Goal: Task Accomplishment & Management: Manage account settings

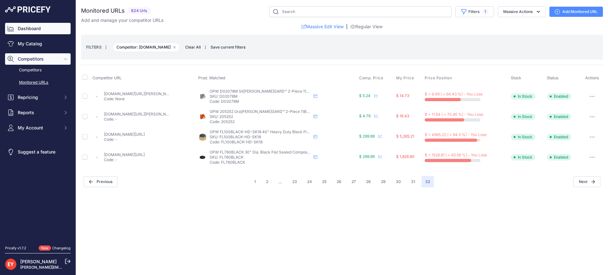
click at [37, 29] on link "Dashboard" at bounding box center [38, 28] width 66 height 11
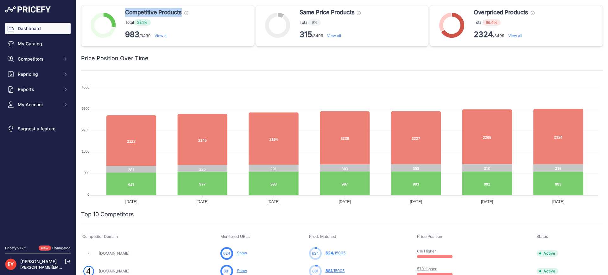
drag, startPoint x: 125, startPoint y: 12, endPoint x: 183, endPoint y: 14, distance: 58.0
click at [183, 14] on h5 "Competitive Products These products have the lowest price compared with matched…" at bounding box center [156, 12] width 63 height 9
copy span "Competitive Products"
click at [200, 35] on div "Competitive Products These products have the lowest price compared with matched…" at bounding box center [167, 25] width 173 height 41
drag, startPoint x: 125, startPoint y: 22, endPoint x: 152, endPoint y: 34, distance: 29.7
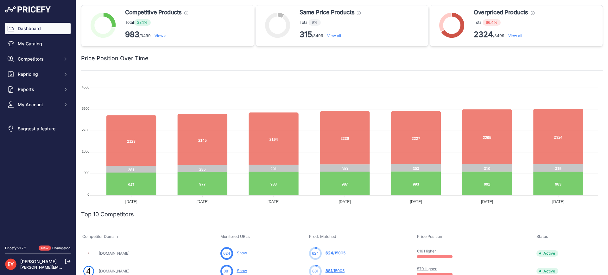
click at [152, 34] on div "Competitive Products These products have the lowest price compared with matched…" at bounding box center [158, 25] width 66 height 35
copy div "Total 28.1% 983 /3499"
drag, startPoint x: 471, startPoint y: 12, endPoint x: 535, endPoint y: 18, distance: 63.9
click at [535, 18] on div "Overpriced Products These products need to be repriced, they have at least one …" at bounding box center [516, 25] width 173 height 41
copy div "Overpriced Products These products need to be repriced, they have at least one …"
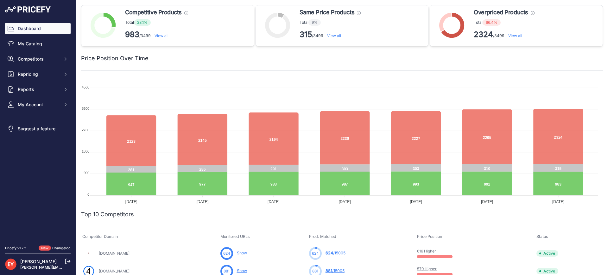
click at [483, 23] on span "66.4%" at bounding box center [492, 22] width 18 height 6
drag, startPoint x: 485, startPoint y: 23, endPoint x: 503, endPoint y: 36, distance: 21.9
click at [503, 36] on div "Overpriced Products These products need to be repriced, they have at least one …" at bounding box center [505, 25] width 63 height 35
copy div "66.4% 2324 /3499"
click at [509, 68] on div "Price Position Over Time" at bounding box center [342, 58] width 522 height 24
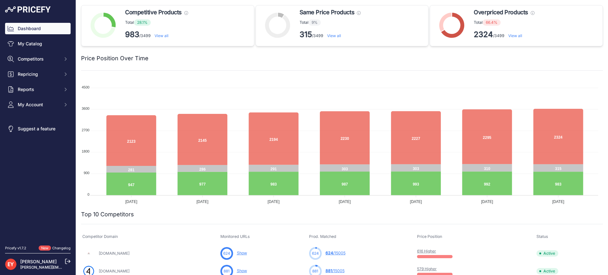
click at [516, 35] on link "View all" at bounding box center [515, 35] width 14 height 5
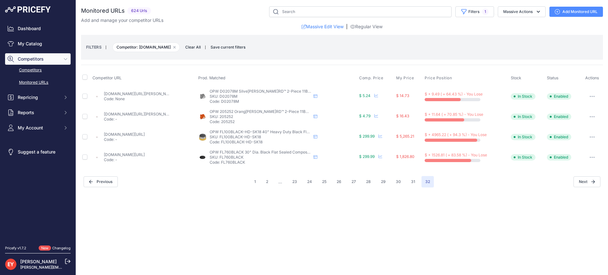
click at [26, 70] on link "Competitors" at bounding box center [38, 70] width 66 height 11
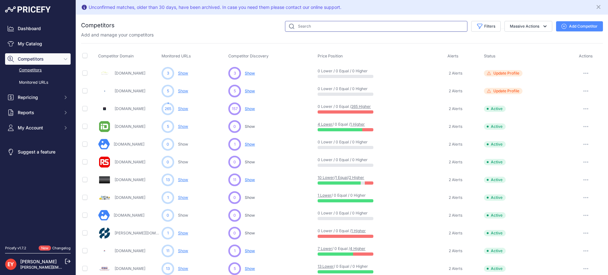
click at [300, 26] on input "text" at bounding box center [376, 26] width 182 height 11
paste input "toppartsonline"
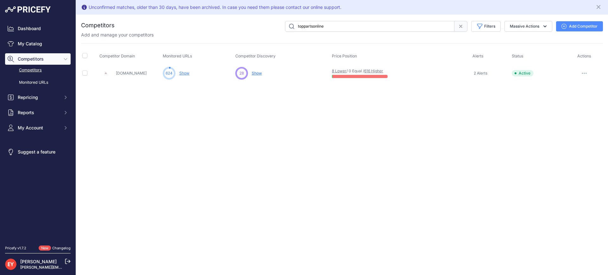
click at [585, 73] on button "button" at bounding box center [584, 73] width 13 height 9
click at [574, 98] on button "Disable" at bounding box center [575, 97] width 53 height 10
drag, startPoint x: 344, startPoint y: 27, endPoint x: 268, endPoint y: 23, distance: 76.4
click at [268, 23] on div "toppartsonline Filters Competitor Status Select an option Active Disabled Updat…" at bounding box center [359, 26] width 488 height 11
paste input "bestpartsstor"
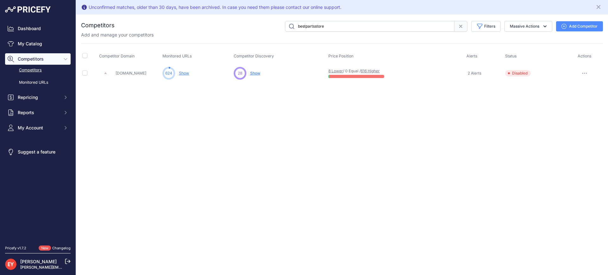
type input "bestpartsstore"
click at [186, 71] on link "Show" at bounding box center [184, 73] width 10 height 5
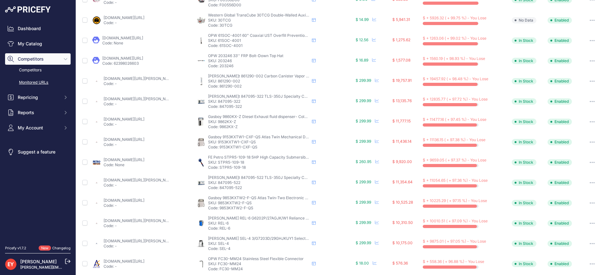
scroll to position [95, 0]
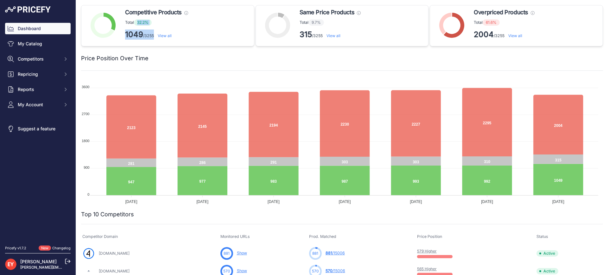
drag, startPoint x: 135, startPoint y: 22, endPoint x: 154, endPoint y: 34, distance: 22.0
click at [155, 34] on div "Competitive Products These products have the lowest price compared with matched…" at bounding box center [158, 25] width 66 height 35
copy div "32.2% 1049 /3255"
drag, startPoint x: 482, startPoint y: 22, endPoint x: 501, endPoint y: 34, distance: 22.9
click at [501, 34] on div "Overpriced Products These products need to be repriced, they have at least one …" at bounding box center [505, 25] width 63 height 35
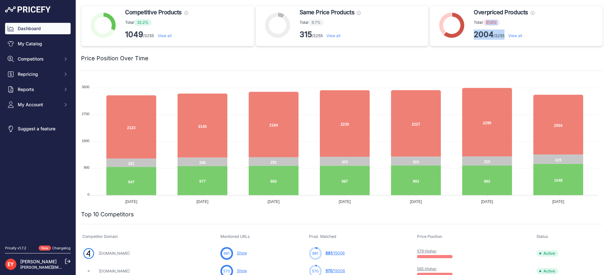
copy div "61.6% 2004 /3255"
click at [516, 35] on link "View all" at bounding box center [515, 35] width 14 height 5
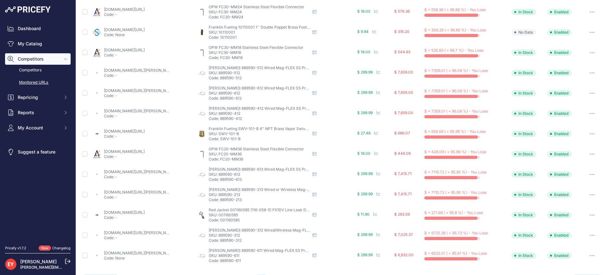
scroll to position [158, 0]
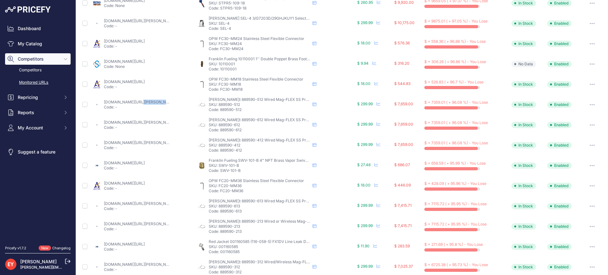
drag, startPoint x: 103, startPoint y: 102, endPoint x: 129, endPoint y: 104, distance: 26.4
click at [129, 104] on div "bestpartsstore.com/product/veeder-root-889590-512-wired-mag-flex-ss-probe-with-…" at bounding box center [143, 104] width 103 height 10
copy link "bestpartsstore"
click at [25, 67] on link "Competitors" at bounding box center [38, 70] width 66 height 11
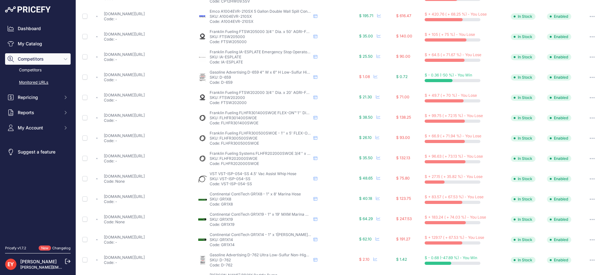
scroll to position [243, 0]
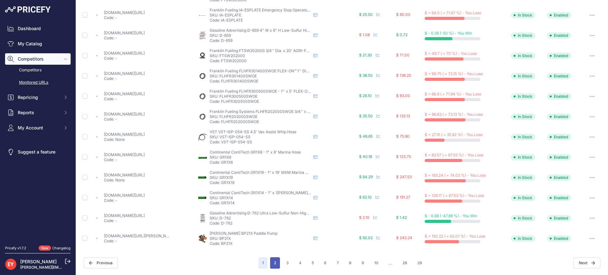
click at [276, 262] on button "2" at bounding box center [275, 262] width 10 height 11
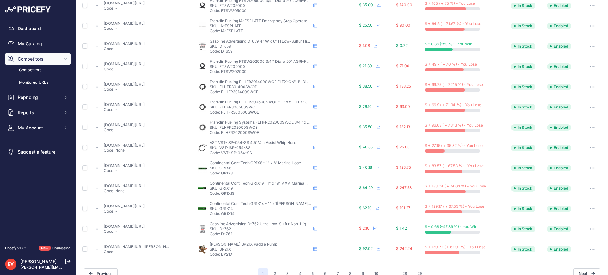
scroll to position [254, 0]
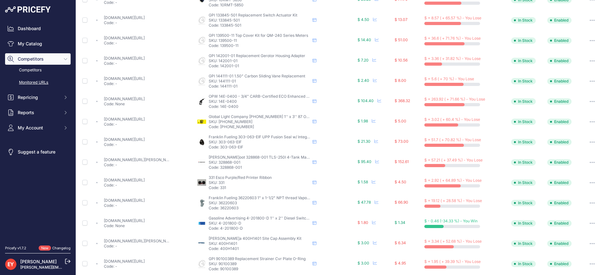
scroll to position [243, 0]
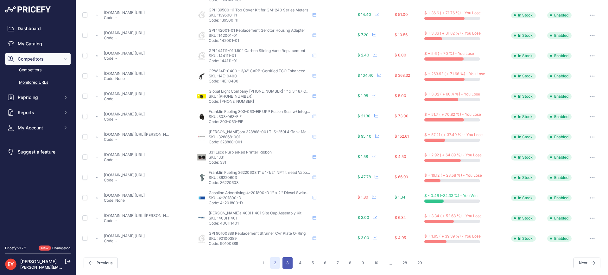
click at [286, 259] on button "3" at bounding box center [288, 262] width 10 height 11
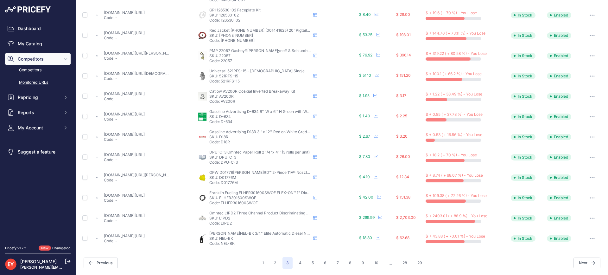
scroll to position [243, 0]
click at [422, 260] on button "29" at bounding box center [420, 262] width 12 height 11
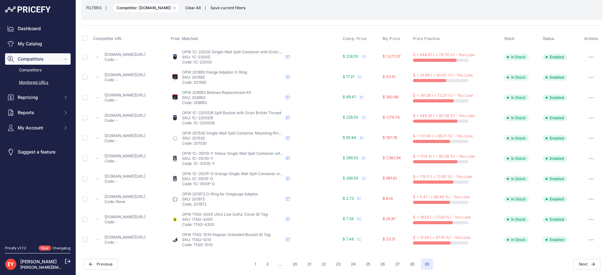
scroll to position [41, 0]
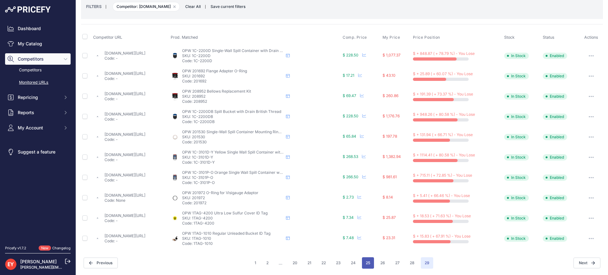
click at [363, 262] on button "25" at bounding box center [368, 262] width 12 height 11
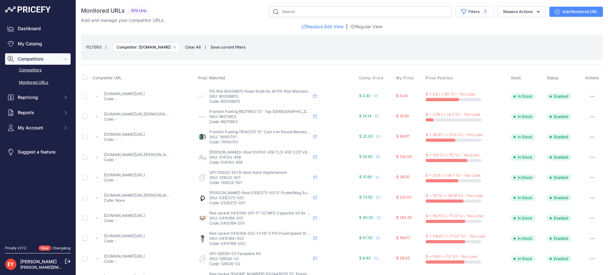
click at [33, 69] on link "Competitors" at bounding box center [38, 70] width 66 height 11
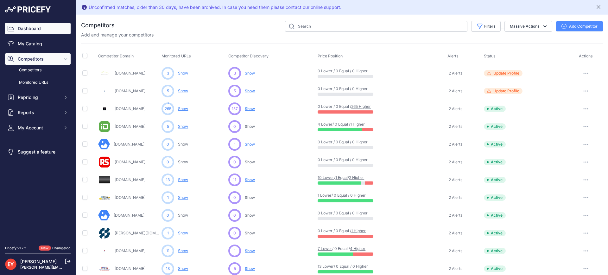
click at [34, 29] on link "Dashboard" at bounding box center [38, 28] width 66 height 11
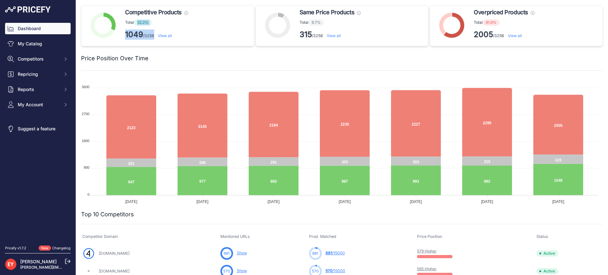
drag, startPoint x: 138, startPoint y: 22, endPoint x: 155, endPoint y: 34, distance: 20.2
click at [155, 34] on div "Competitive Products These products have the lowest price compared with matched…" at bounding box center [158, 25] width 66 height 35
copy div "32.2% 1049 /3256"
drag, startPoint x: 185, startPoint y: 272, endPoint x: 99, endPoint y: 244, distance: 90.1
click at [86, 264] on td "[DOMAIN_NAME]" at bounding box center [150, 271] width 138 height 18
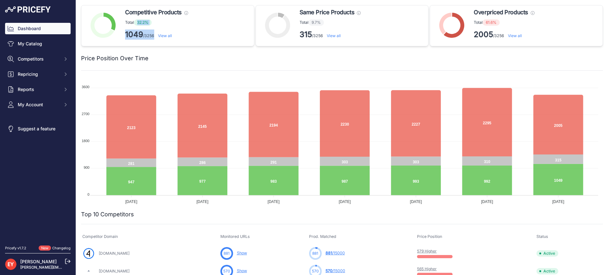
drag, startPoint x: 137, startPoint y: 22, endPoint x: 156, endPoint y: 32, distance: 21.1
click at [156, 32] on div "Competitive Products These products have the lowest price compared with matched…" at bounding box center [158, 25] width 66 height 35
click at [156, 32] on p "1049 /3256 View all" at bounding box center [156, 34] width 63 height 10
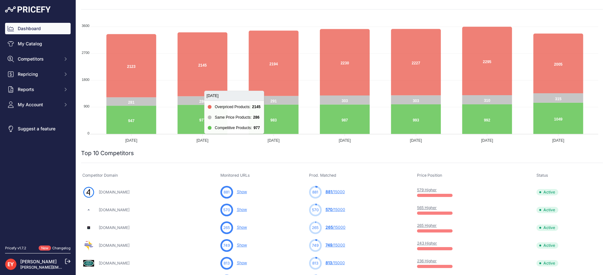
scroll to position [95, 0]
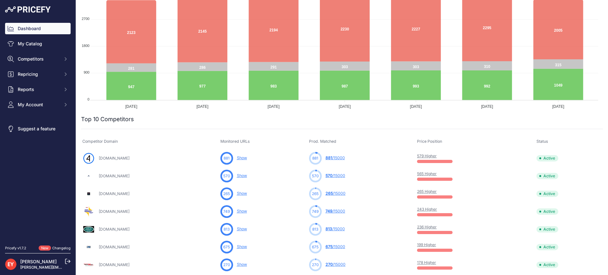
drag, startPoint x: 98, startPoint y: 177, endPoint x: 125, endPoint y: 179, distance: 27.0
click at [125, 179] on div "[DOMAIN_NAME]" at bounding box center [150, 175] width 136 height 13
copy link "Bestpartsstore"
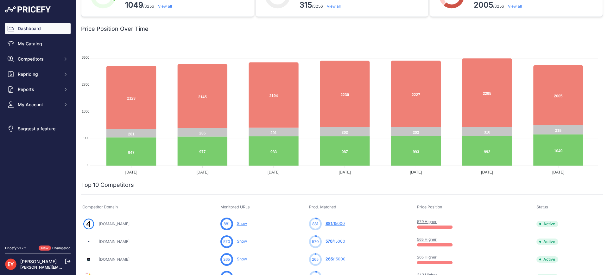
scroll to position [0, 0]
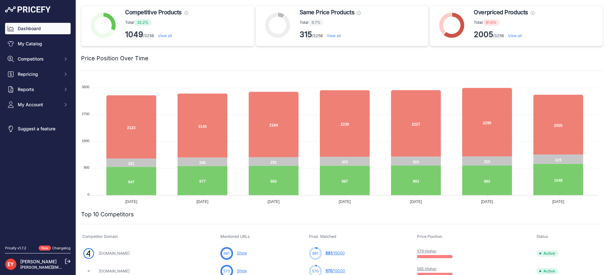
click at [35, 27] on link "Dashboard" at bounding box center [38, 28] width 66 height 11
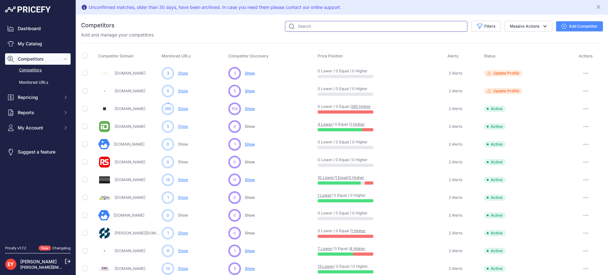
click at [306, 26] on input "text" at bounding box center [376, 26] width 182 height 11
paste input "Bestpartsstore"
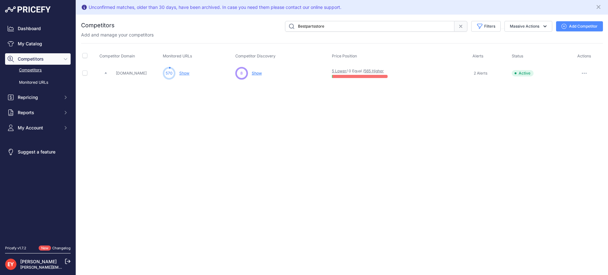
click at [582, 73] on icon "button" at bounding box center [582, 73] width 1 height 1
click at [572, 98] on button "Disable" at bounding box center [575, 97] width 53 height 10
drag, startPoint x: 337, startPoint y: 27, endPoint x: 264, endPoint y: 27, distance: 72.8
click at [264, 27] on div "Bestpartsstore Filters Competitor Status Select an option Active Disabled Updat…" at bounding box center [359, 26] width 488 height 11
paste input "tooltoparts"
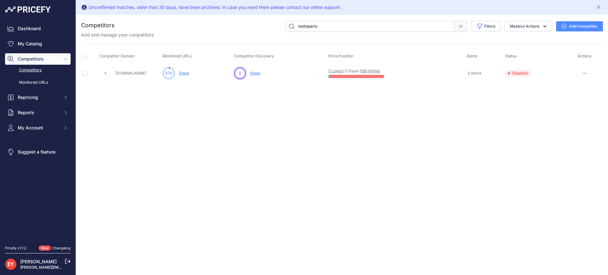
type input "tooltoparts"
click at [185, 72] on link "Show" at bounding box center [184, 73] width 10 height 5
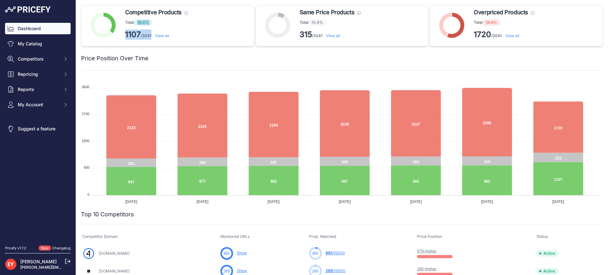
drag, startPoint x: 138, startPoint y: 22, endPoint x: 152, endPoint y: 35, distance: 19.7
click at [152, 35] on div "Competitive Products These products have the lowest price compared with matched…" at bounding box center [158, 25] width 66 height 35
copy div "36.4% 1107 /3041"
drag, startPoint x: 484, startPoint y: 22, endPoint x: 500, endPoint y: 32, distance: 19.0
click at [500, 32] on div "Overpriced Products These products need to be repriced, they have at least one …" at bounding box center [505, 25] width 63 height 35
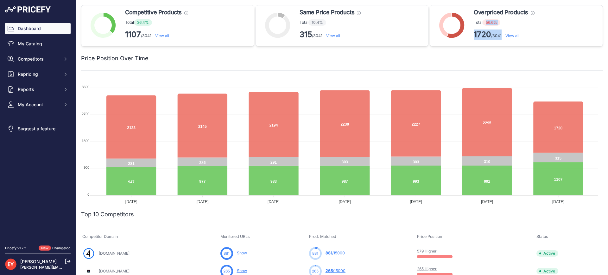
copy div "56.6% 1720 /3041"
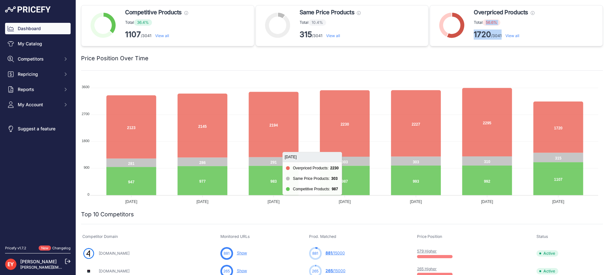
drag, startPoint x: 198, startPoint y: 272, endPoint x: 84, endPoint y: 261, distance: 115.2
click at [83, 263] on td "Tooltoparts.com" at bounding box center [150, 271] width 138 height 18
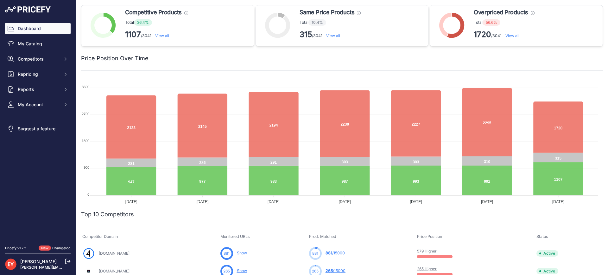
click at [512, 35] on link "View all" at bounding box center [512, 35] width 14 height 5
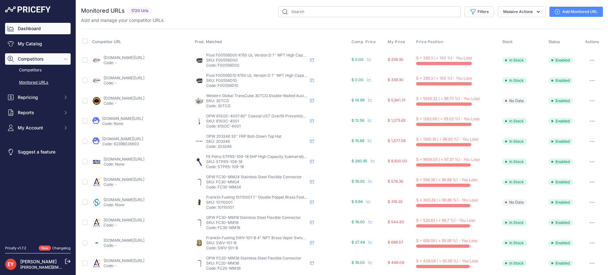
click at [30, 30] on link "Dashboard" at bounding box center [38, 28] width 66 height 11
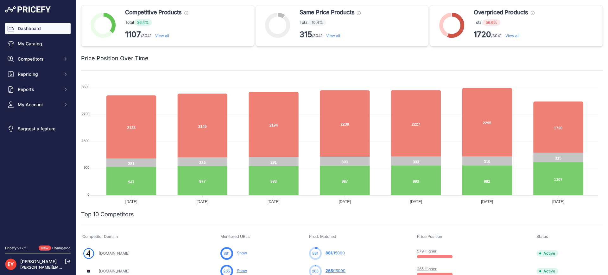
click at [515, 36] on link "View all" at bounding box center [512, 35] width 14 height 5
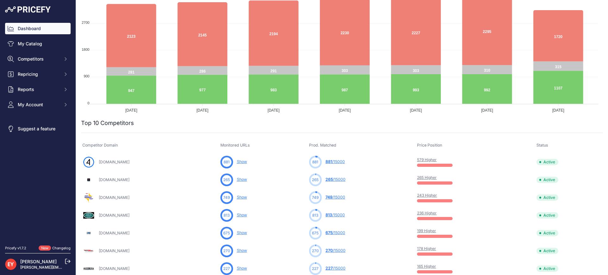
scroll to position [95, 0]
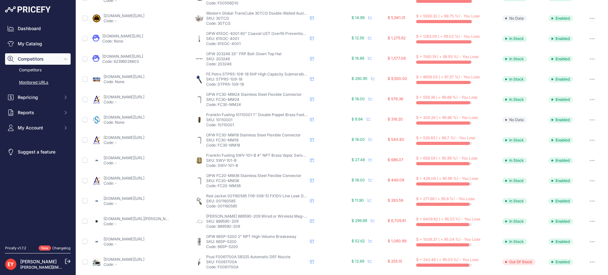
scroll to position [127, 0]
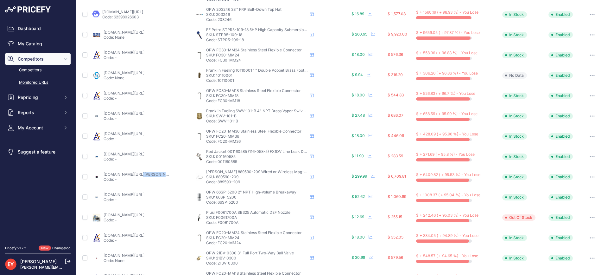
drag, startPoint x: 103, startPoint y: 173, endPoint x: 122, endPoint y: 175, distance: 19.8
click at [122, 175] on div "tooltoparts.com/product/veeder-root-889590-209-wired-or-wireless-mag-flex-ss-pr…" at bounding box center [142, 177] width 100 height 10
copy link "tooltoparts"
click at [16, 26] on link "Dashboard" at bounding box center [38, 28] width 66 height 11
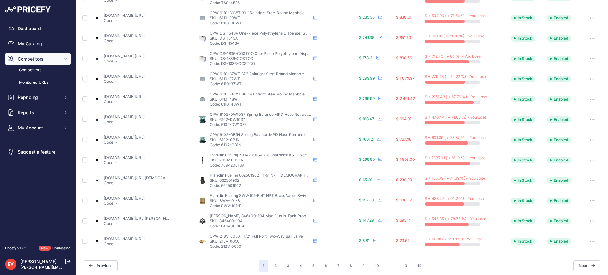
scroll to position [243, 0]
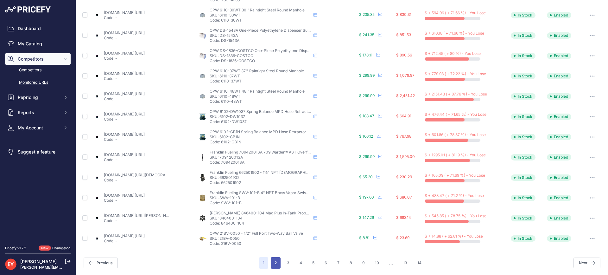
click at [274, 260] on button "2" at bounding box center [276, 262] width 10 height 11
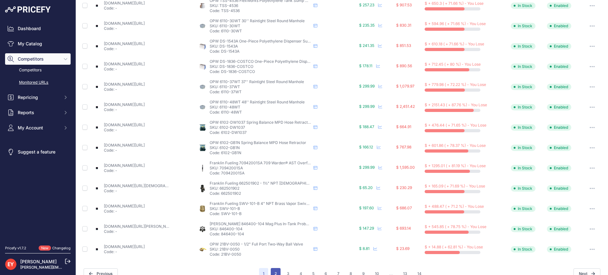
scroll to position [254, 0]
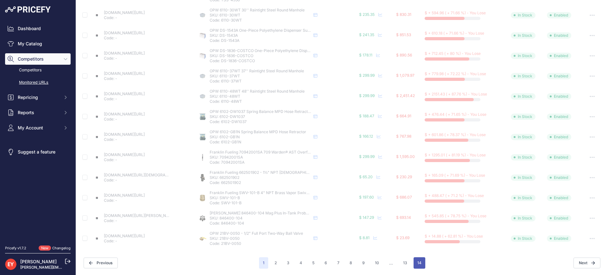
click at [414, 264] on button "14" at bounding box center [420, 262] width 12 height 11
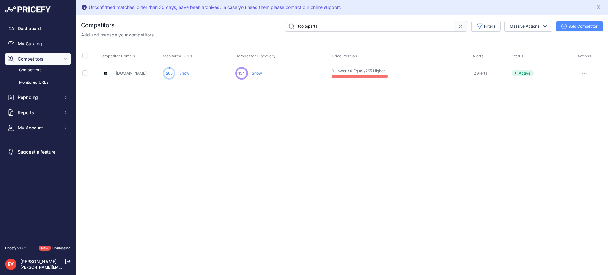
click at [584, 73] on icon "button" at bounding box center [584, 73] width 1 height 1
click at [574, 97] on button "Disable" at bounding box center [575, 97] width 53 height 10
click at [35, 28] on link "Dashboard" at bounding box center [38, 28] width 66 height 11
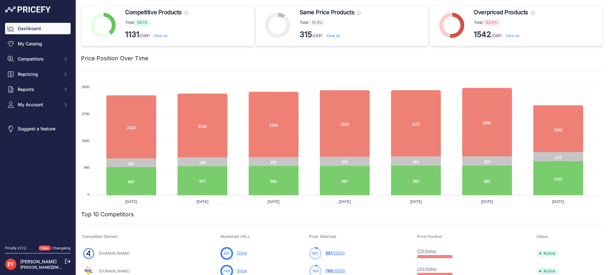
click at [514, 35] on link "View all" at bounding box center [512, 35] width 14 height 5
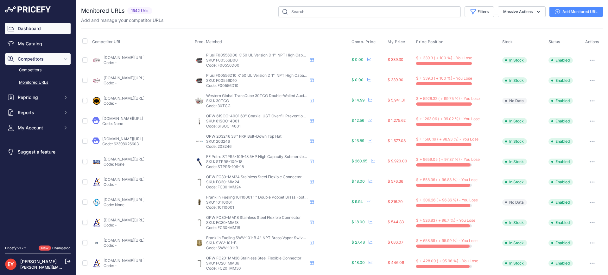
click at [33, 30] on link "Dashboard" at bounding box center [38, 28] width 66 height 11
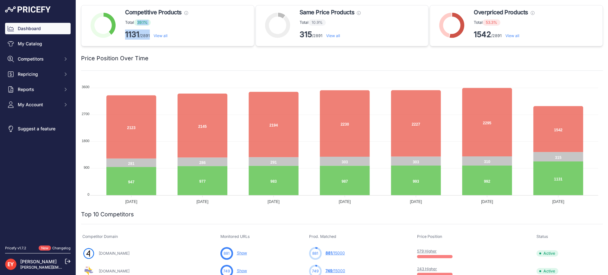
drag, startPoint x: 137, startPoint y: 22, endPoint x: 151, endPoint y: 35, distance: 19.5
click at [151, 35] on div "Competitive Products These products have the lowest price compared with matched…" at bounding box center [158, 25] width 66 height 35
copy div "39.1% 1131 /2891"
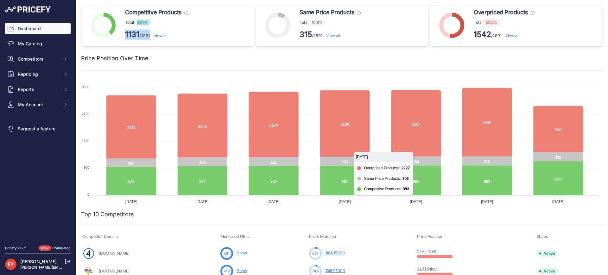
drag, startPoint x: 484, startPoint y: 21, endPoint x: 502, endPoint y: 31, distance: 20.7
click at [502, 31] on div "Overpriced Products These products need to be repriced, they have at least one …" at bounding box center [505, 25] width 63 height 35
copy div "53.3% 1542 /2891"
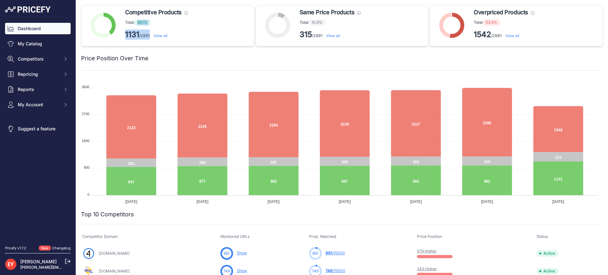
click at [516, 37] on link "View all" at bounding box center [512, 35] width 14 height 5
click at [512, 35] on link "View all" at bounding box center [512, 35] width 14 height 5
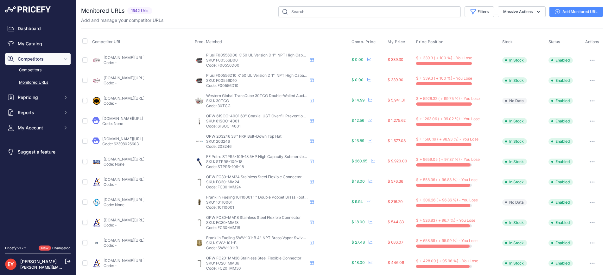
drag, startPoint x: 102, startPoint y: 97, endPoint x: 126, endPoint y: 99, distance: 24.2
click at [126, 99] on div "northerntool.com/products/western-global-transcube-portable-gasoline-diesel-fue…" at bounding box center [142, 101] width 100 height 10
copy div "northerntool"
click at [36, 70] on link "Competitors" at bounding box center [38, 70] width 66 height 11
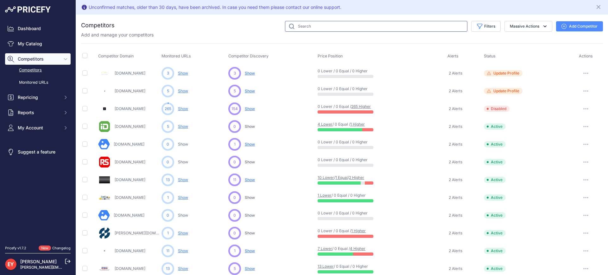
click at [300, 27] on input "text" at bounding box center [376, 26] width 182 height 11
paste input "northerntool"
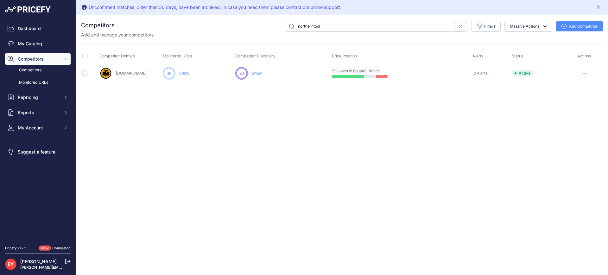
drag, startPoint x: 115, startPoint y: 73, endPoint x: 138, endPoint y: 74, distance: 23.1
click at [138, 74] on div "Northerntool.com" at bounding box center [129, 73] width 61 height 13
copy link "Northerntool"
drag, startPoint x: 334, startPoint y: 25, endPoint x: 292, endPoint y: 29, distance: 42.3
click at [292, 29] on input "northerntool" at bounding box center [369, 26] width 169 height 11
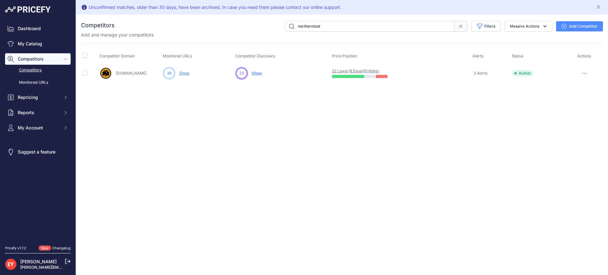
paste input "jfpetroparts"
drag, startPoint x: 344, startPoint y: 27, endPoint x: 269, endPoint y: 30, distance: 74.8
click at [269, 30] on div "jfpetroparts Filters Competitor Status Select an option Active Disabled Update …" at bounding box center [359, 26] width 488 height 11
paste input "alliedoilequipment"
type input "alliedoilequipment"
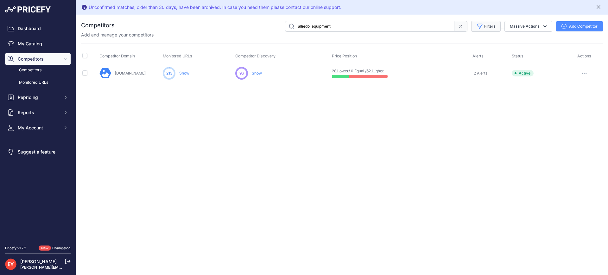
click at [475, 28] on button "Filters" at bounding box center [485, 26] width 29 height 11
drag, startPoint x: 408, startPoint y: 146, endPoint x: 276, endPoint y: 77, distance: 149.2
click at [407, 146] on div "Unconfirmed matches, older than 30 days, have been archived. In case you need t…" at bounding box center [342, 137] width 532 height 275
click at [184, 73] on link "Show" at bounding box center [184, 73] width 10 height 5
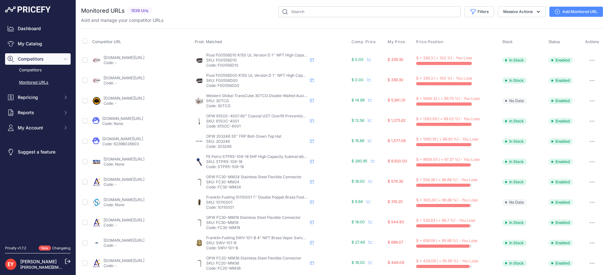
drag, startPoint x: 103, startPoint y: 57, endPoint x: 120, endPoint y: 59, distance: 17.2
click at [120, 59] on div "dultmeier.com/piusi-k150-ul-version-d-1-npt-high-capacity-mechanical-flow-meter…" at bounding box center [142, 60] width 100 height 10
copy link "dultmeier"
drag, startPoint x: 101, startPoint y: 118, endPoint x: 123, endPoint y: 118, distance: 21.5
click at [123, 118] on div "jfpetroparts.com/products/ust-equipment/drop-tubes-overfill/coax-61so-5ft-bury?…" at bounding box center [142, 121] width 100 height 10
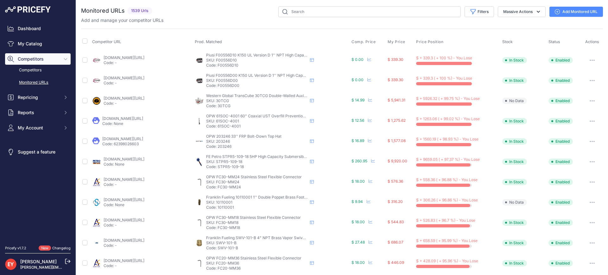
copy link "jfpetroparts"
click at [475, 11] on button "Filters" at bounding box center [479, 11] width 29 height 11
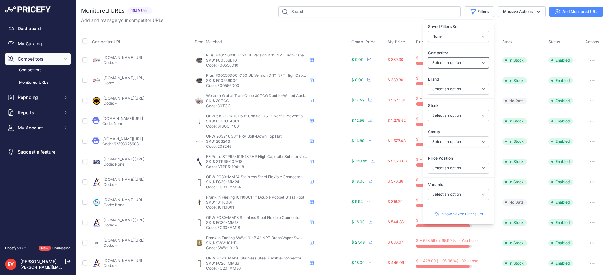
click at [460, 60] on select "Select an option a2zid.com aaabrasives.com abovegroundfuelstoragetanks.com absu…" at bounding box center [458, 62] width 61 height 11
click at [232, 25] on div "Monitored URLs 1539 Urls" at bounding box center [342, 240] width 522 height 469
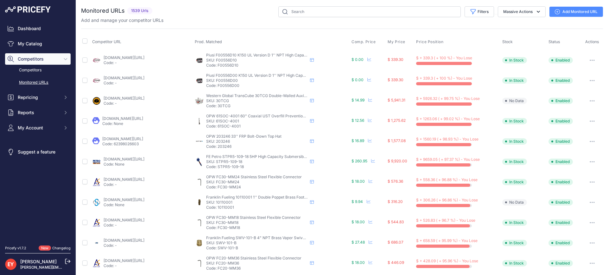
drag, startPoint x: 101, startPoint y: 118, endPoint x: 123, endPoint y: 119, distance: 21.9
click at [123, 119] on div "jfpetroparts.com/products/ust-equipment/drop-tubes-overfill/coax-61so-5ft-bury?…" at bounding box center [142, 121] width 100 height 10
copy link "jfpetroparts"
drag, startPoint x: 101, startPoint y: 137, endPoint x: 134, endPoint y: 140, distance: 33.1
click at [134, 140] on div "alliedoilequipment.com/shop/opw-fueling-components/203246-top-hat-s-a-33-bolt-d…" at bounding box center [142, 141] width 100 height 10
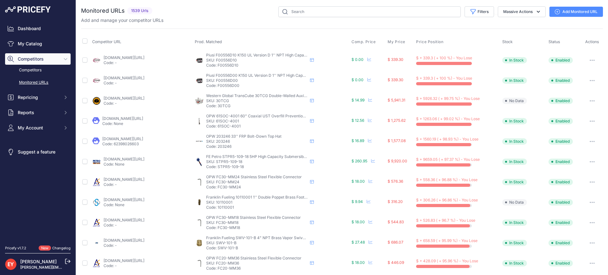
copy link "alliedoilequipment"
click at [480, 16] on button "Filters" at bounding box center [479, 11] width 29 height 11
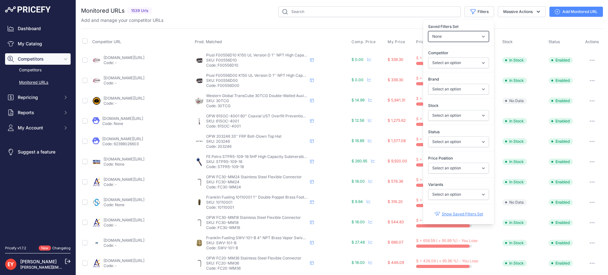
click at [462, 39] on select "None Competitors Cheaper Than Me Competitors Products Out Of Stock Competitors …" at bounding box center [458, 36] width 61 height 11
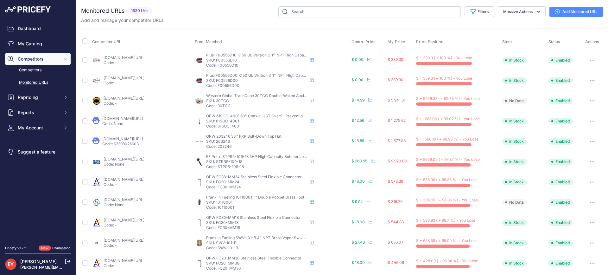
click at [531, 33] on div "Competitor URL Prod. Matched Comp. Price My Price" at bounding box center [342, 242] width 522 height 427
click at [470, 13] on icon "button" at bounding box center [473, 12] width 6 height 6
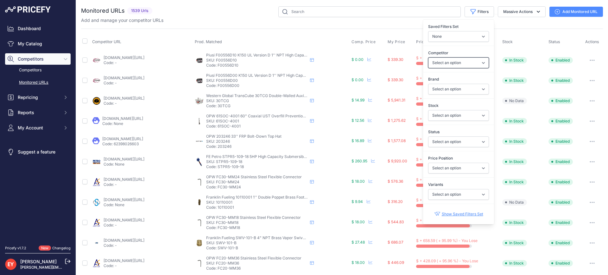
click at [438, 65] on select "Select an option a2zid.com aaabrasives.com abovegroundfuelstoragetanks.com absu…" at bounding box center [458, 62] width 61 height 11
click at [507, 31] on div "Competitor URL Prod. Matched Comp. Price My Price" at bounding box center [342, 242] width 522 height 427
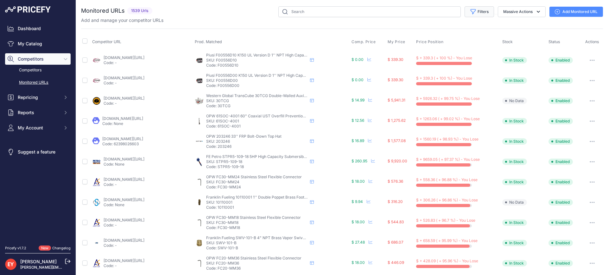
click at [475, 14] on button "Filters" at bounding box center [479, 11] width 29 height 11
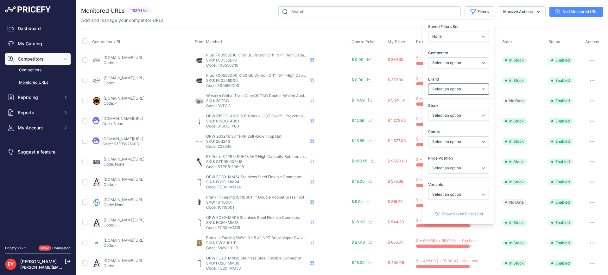
click at [444, 89] on select "Select an option Ameron ATI B&K Balcrank Beckett Catlow Cimtek CNI Manufacturin…" at bounding box center [458, 89] width 61 height 11
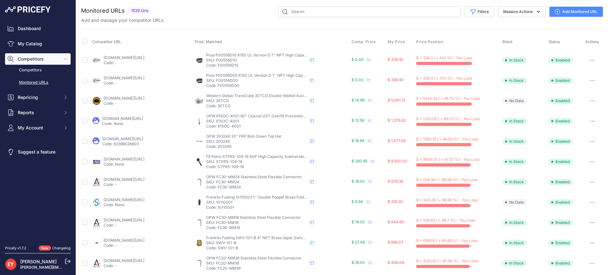
click at [502, 34] on div "Competitor URL Prod. Matched Comp. Price My Price" at bounding box center [342, 242] width 522 height 427
click at [472, 15] on button "Filters" at bounding box center [479, 11] width 29 height 11
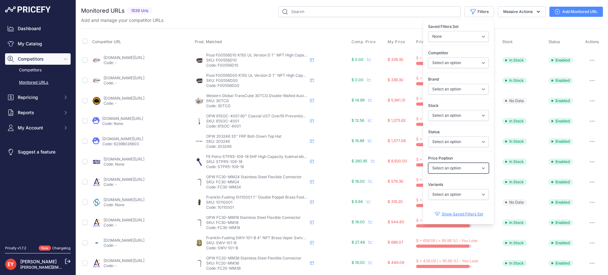
click at [464, 168] on select "Select an option I am lower Same price I am higher" at bounding box center [458, 167] width 61 height 11
click at [390, 27] on div "Monitored URLs 1539 Urls" at bounding box center [342, 240] width 522 height 469
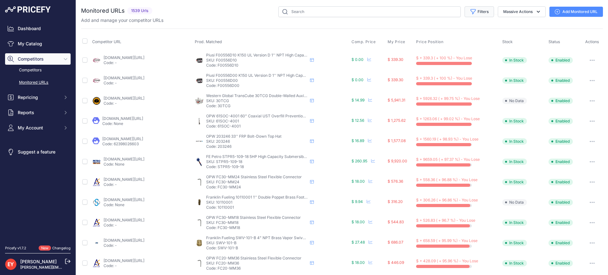
click at [479, 9] on button "Filters" at bounding box center [479, 11] width 29 height 11
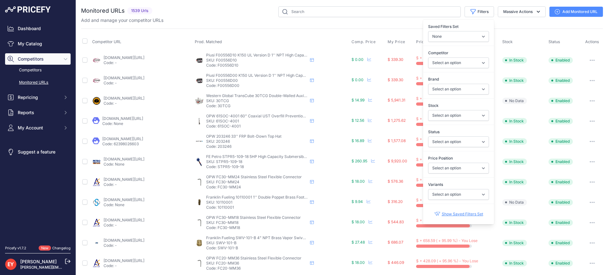
click at [306, 25] on div "Monitored URLs 1539 Urls" at bounding box center [342, 240] width 522 height 469
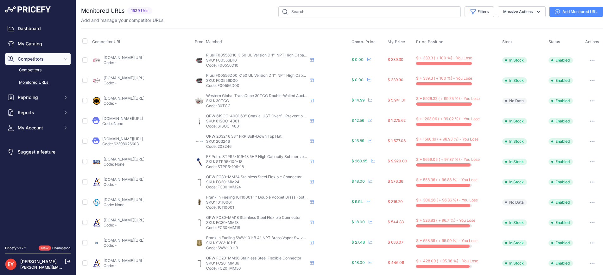
drag, startPoint x: 101, startPoint y: 139, endPoint x: 135, endPoint y: 140, distance: 33.3
click at [135, 140] on div "alliedoilequipment.com/shop/opw-fueling-components/203246-top-hat-s-a-33-bolt-d…" at bounding box center [142, 141] width 100 height 10
copy link "alliedoilequipment"
click at [22, 29] on link "Dashboard" at bounding box center [38, 28] width 66 height 11
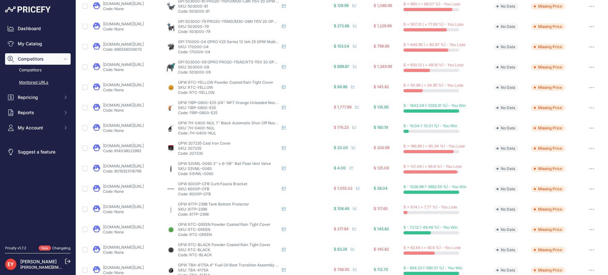
scroll to position [243, 0]
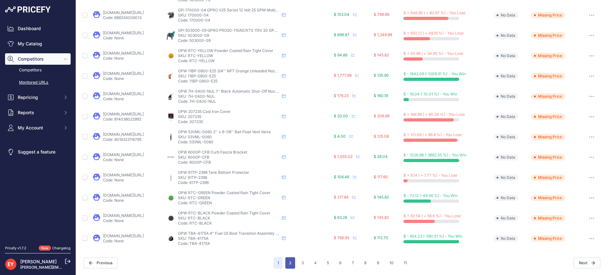
click at [285, 263] on button "2" at bounding box center [290, 262] width 10 height 11
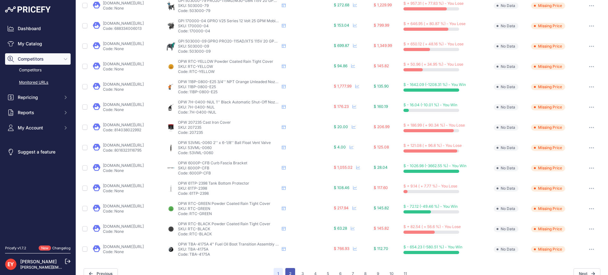
scroll to position [254, 0]
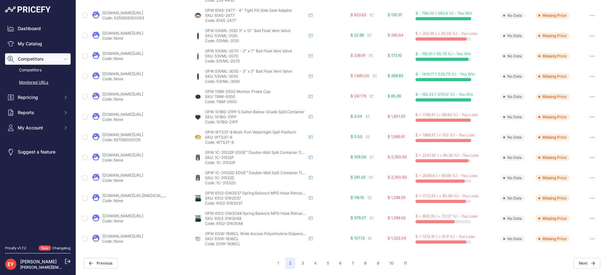
scroll to position [243, 0]
click at [302, 261] on button "3" at bounding box center [303, 262] width 10 height 11
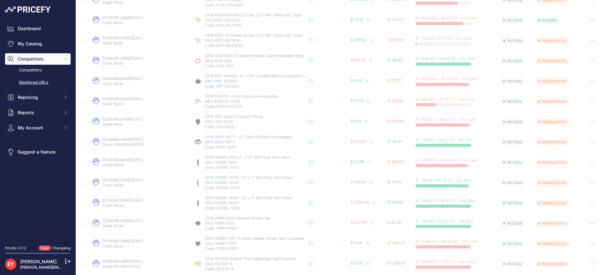
scroll to position [0, 0]
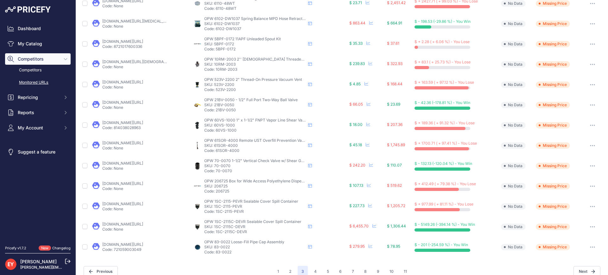
scroll to position [243, 0]
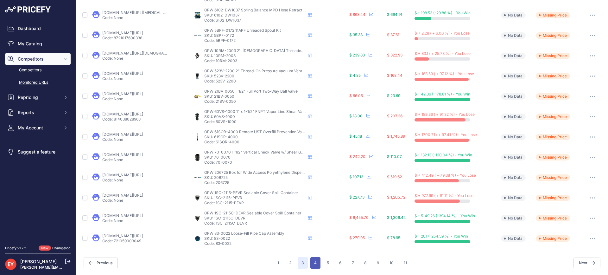
click at [313, 264] on button "4" at bounding box center [315, 262] width 10 height 11
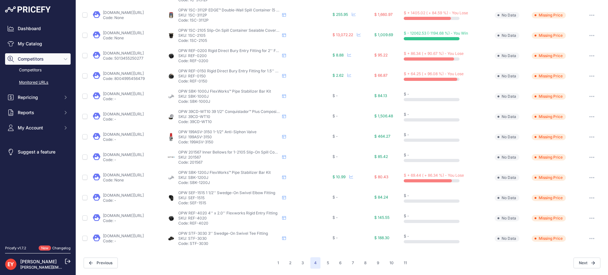
scroll to position [243, 0]
click at [323, 262] on button "5" at bounding box center [328, 262] width 10 height 11
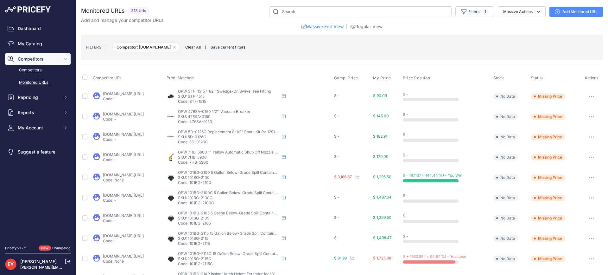
drag, startPoint x: 101, startPoint y: 93, endPoint x: 135, endPoint y: 94, distance: 33.6
click at [135, 94] on div "alliedoilequipment.com/shop/opw-fueling-components/stf-1515-1-1-2-tee-1-5-x-1-5…" at bounding box center [128, 96] width 71 height 10
copy link "alliedoilequipment"
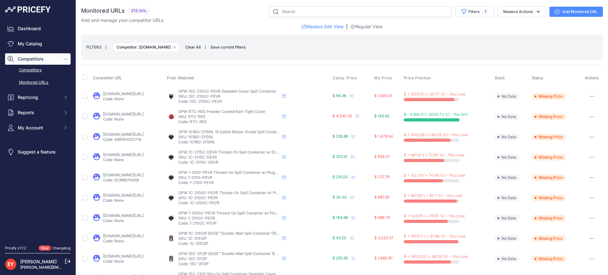
click at [30, 67] on link "Competitors" at bounding box center [38, 70] width 66 height 11
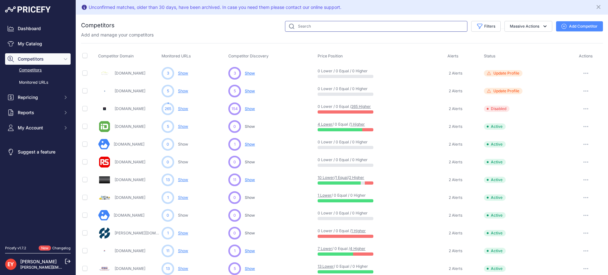
click at [339, 31] on input "text" at bounding box center [376, 26] width 182 height 11
click at [335, 29] on input "text" at bounding box center [376, 26] width 182 height 11
paste input "alliedoilequipment"
type input "alliedoilequipment"
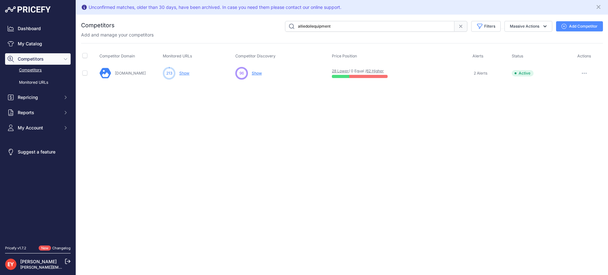
click at [586, 71] on button "button" at bounding box center [584, 73] width 13 height 9
click at [571, 99] on button "Disable" at bounding box center [575, 97] width 53 height 10
click at [36, 29] on link "Dashboard" at bounding box center [38, 28] width 66 height 11
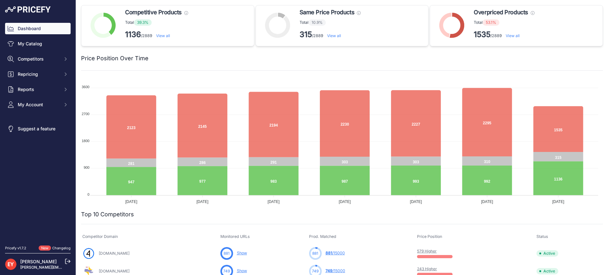
drag, startPoint x: 137, startPoint y: 22, endPoint x: 154, endPoint y: 33, distance: 20.6
click at [154, 33] on div "Competitive Products These products have the lowest price compared with matched…" at bounding box center [158, 25] width 66 height 35
copy div "39.3% 1136 /2889"
drag, startPoint x: 484, startPoint y: 23, endPoint x: 501, endPoint y: 30, distance: 18.5
click at [501, 30] on div "Overpriced Products These products need to be repriced, they have at least one …" at bounding box center [505, 25] width 63 height 35
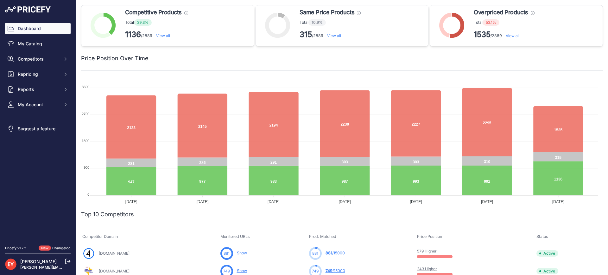
copy div "53.1% 1535 /2889"
click at [38, 58] on span "Competitors" at bounding box center [38, 59] width 41 height 6
click at [38, 66] on link "Competitors" at bounding box center [38, 70] width 66 height 11
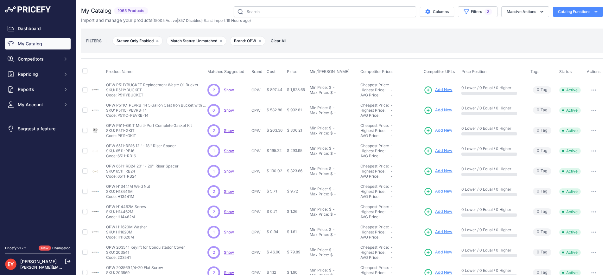
scroll to position [136, 0]
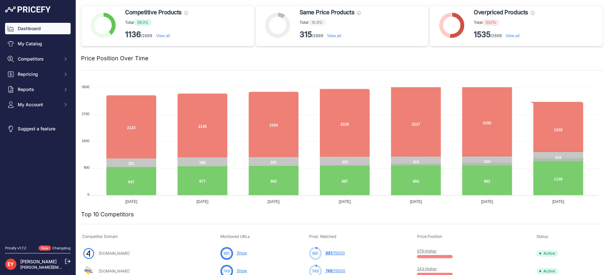
click at [512, 35] on link "View all" at bounding box center [513, 35] width 14 height 5
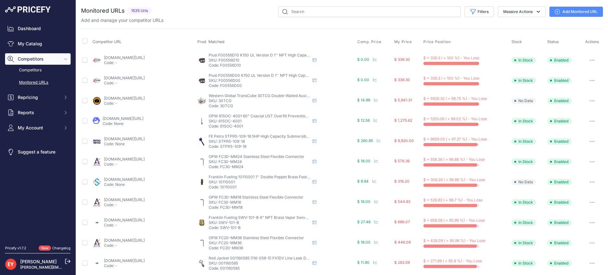
drag, startPoint x: 102, startPoint y: 137, endPoint x: 118, endPoint y: 139, distance: 15.7
click at [118, 139] on div "petroind.com/products/submersible-turbine-pump-range-high-capacity?prirule_jdsn…" at bounding box center [143, 141] width 103 height 10
copy link "petroind"
click at [28, 29] on link "Dashboard" at bounding box center [38, 28] width 66 height 11
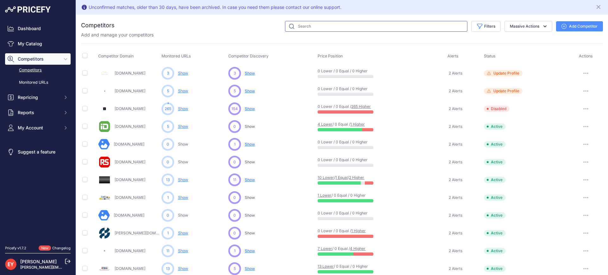
click at [321, 29] on input "text" at bounding box center [376, 26] width 182 height 11
paste input "petroind"
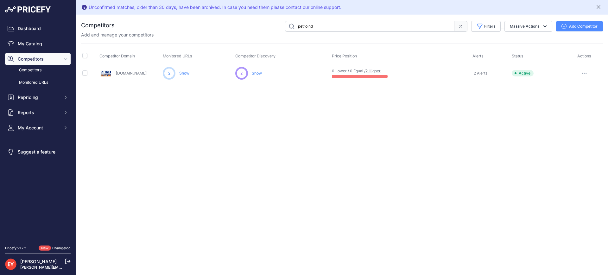
drag, startPoint x: 319, startPoint y: 25, endPoint x: 297, endPoint y: 28, distance: 21.8
click at [297, 28] on input "petroind" at bounding box center [369, 26] width 169 height 11
click at [586, 72] on button "button" at bounding box center [584, 73] width 13 height 9
click at [569, 108] on button "Delete" at bounding box center [575, 107] width 53 height 10
click at [584, 76] on button "button" at bounding box center [584, 73] width 13 height 9
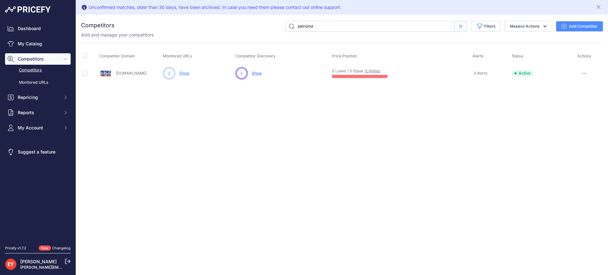
click at [584, 76] on button "button" at bounding box center [584, 73] width 13 height 9
click at [585, 73] on icon "button" at bounding box center [584, 73] width 1 height 1
click at [569, 97] on button "Disable" at bounding box center [575, 97] width 53 height 10
paste input "gasstation-fueldispenser"
drag, startPoint x: 351, startPoint y: 26, endPoint x: 291, endPoint y: 29, distance: 60.2
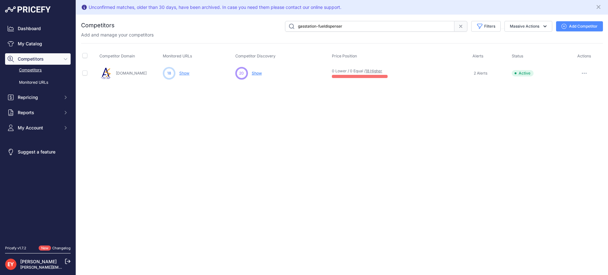
click at [291, 29] on input "gasstation-fueldispenser" at bounding box center [369, 26] width 169 height 11
click at [585, 73] on icon "button" at bounding box center [584, 73] width 5 height 1
click at [570, 97] on button "Disable" at bounding box center [575, 97] width 53 height 10
paste input "premiumspareparts"
click at [581, 77] on button "button" at bounding box center [584, 73] width 13 height 9
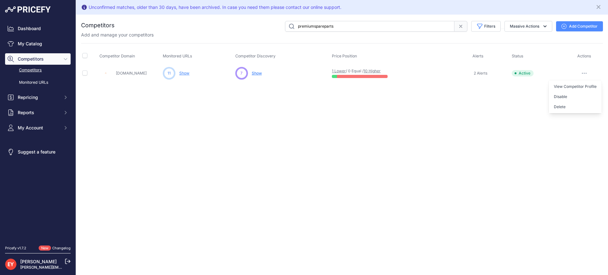
click at [571, 96] on button "Disable" at bounding box center [575, 97] width 53 height 10
drag, startPoint x: 351, startPoint y: 28, endPoint x: 271, endPoint y: 27, distance: 80.1
click at [271, 27] on div "premiumspareparts Filters Competitor Status Select an option Active Disabled Up…" at bounding box center [359, 26] width 488 height 11
paste input "gove"
drag, startPoint x: 319, startPoint y: 25, endPoint x: 285, endPoint y: 27, distance: 33.3
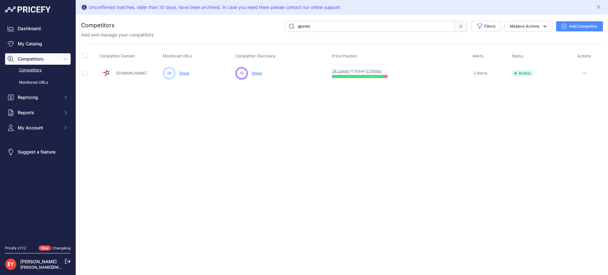
click at [285, 27] on input "govets" at bounding box center [369, 26] width 169 height 11
paste input "alliedoilequipment"
type input "alliedoilequipment"
click at [185, 72] on link "Show" at bounding box center [184, 73] width 10 height 5
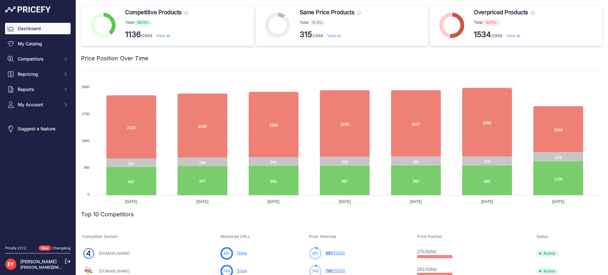
click at [514, 33] on link "View all" at bounding box center [513, 35] width 14 height 5
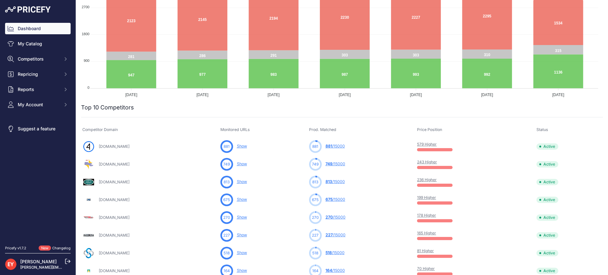
scroll to position [127, 0]
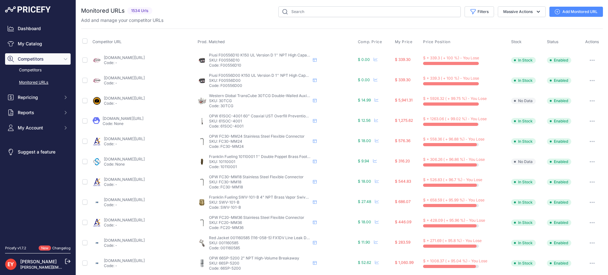
drag, startPoint x: 103, startPoint y: 139, endPoint x: 148, endPoint y: 139, distance: 45.3
click at [148, 139] on div "[DOMAIN_NAME][URL] Code: -" at bounding box center [143, 141] width 103 height 10
copy link "gasstation-fueldispenser"
click at [34, 33] on link "Dashboard" at bounding box center [38, 28] width 66 height 11
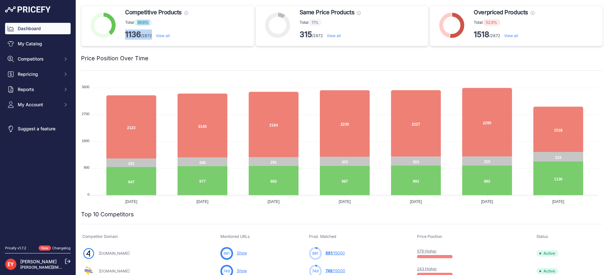
drag, startPoint x: 136, startPoint y: 22, endPoint x: 154, endPoint y: 32, distance: 20.7
click at [154, 32] on div "Competitive Products These products have the lowest price compared with matched…" at bounding box center [158, 25] width 66 height 35
copy div "39.6% 1136 /2872"
drag, startPoint x: 482, startPoint y: 23, endPoint x: 502, endPoint y: 33, distance: 22.4
click at [502, 33] on div "Overpriced Products These products need to be repriced, they have at least one …" at bounding box center [505, 25] width 63 height 35
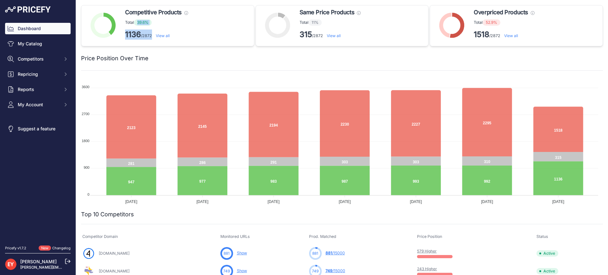
copy div "52.9% 1518 /2872"
click at [317, 64] on div "Price Position Over Time" at bounding box center [342, 58] width 522 height 24
click at [507, 35] on link "View all" at bounding box center [511, 35] width 14 height 5
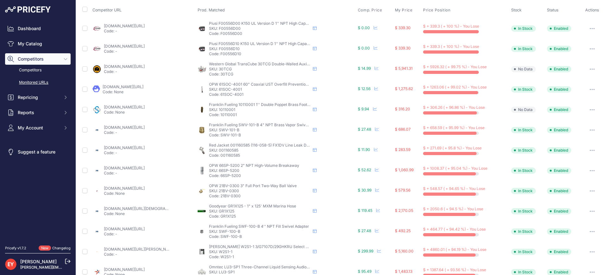
scroll to position [63, 0]
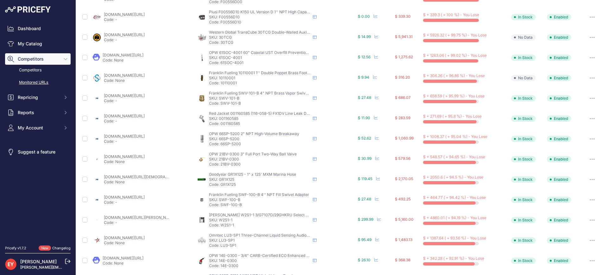
click at [53, 219] on nav "Dashboard My Catalog Competitors Competitors Monitored URLs Repricing My Repric…" at bounding box center [38, 130] width 66 height 215
drag, startPoint x: 103, startPoint y: 217, endPoint x: 138, endPoint y: 219, distance: 35.2
click at [138, 219] on div "premiumspareparts.com/product/wayne-w2s1-1-3-g7107d-29ghkru-select-s1-compact-r…" at bounding box center [143, 220] width 103 height 10
copy link "premiumspareparts"
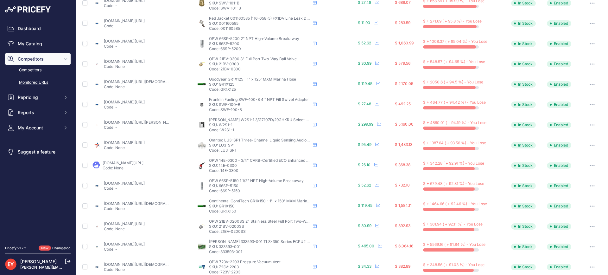
drag, startPoint x: 102, startPoint y: 142, endPoint x: 116, endPoint y: 143, distance: 13.4
click at [116, 143] on div "govets.com/fill-rite-226-cxg-19nl50.html?prirule_jdsnikfkfjsd=3888 Code: None" at bounding box center [143, 145] width 103 height 10
copy link "govets"
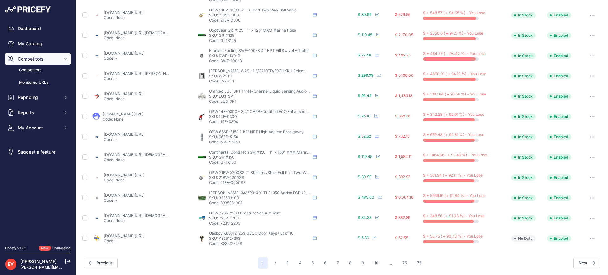
drag, startPoint x: 102, startPoint y: 174, endPoint x: 135, endPoint y: 176, distance: 33.0
click at [135, 176] on div "nationalpetroleum.net/store/manufacturers/opw/opw-21bv-full-port-two-way-ball-v…" at bounding box center [143, 177] width 103 height 10
copy link "nationalpetroleum"
drag, startPoint x: 103, startPoint y: 194, endPoint x: 137, endPoint y: 197, distance: 34.9
click at [137, 197] on div "apsinternationalinc.com/tls-350-enhanced-msp-ecpu2.html?prirule_jdsnikfkfjsd=38…" at bounding box center [143, 198] width 103 height 10
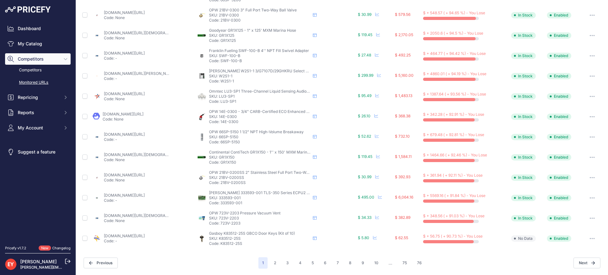
copy link "apsinternationalinc"
drag, startPoint x: 103, startPoint y: 235, endPoint x: 133, endPoint y: 236, distance: 30.7
click at [133, 236] on div "johnwkennedyco.com/buy/product/k83512-25s_gilbarco/71799?prirule_jdsnikfkfjsd=3…" at bounding box center [143, 238] width 103 height 10
copy link "johnwkennedyco"
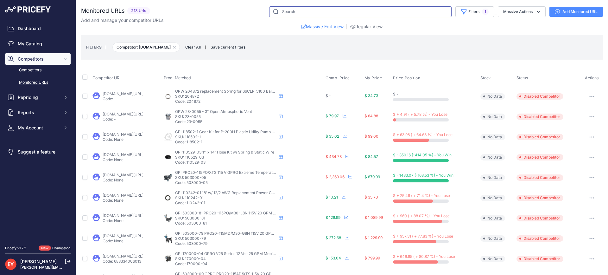
click at [290, 11] on input "text" at bounding box center [360, 11] width 182 height 11
click at [25, 69] on link "Competitors" at bounding box center [38, 70] width 66 height 11
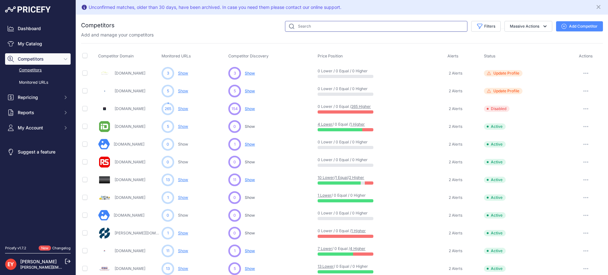
click at [323, 24] on input "text" at bounding box center [376, 26] width 182 height 11
paste input "gasstation-fueldispense"
type input "gasstation-fueldispense"
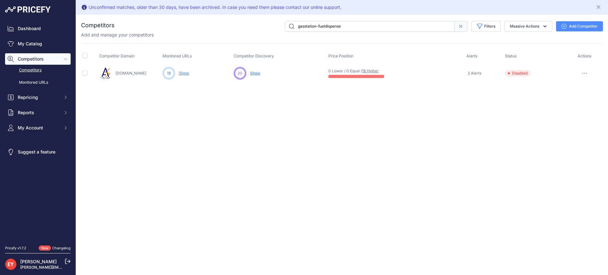
click at [186, 72] on link "Show" at bounding box center [184, 73] width 10 height 5
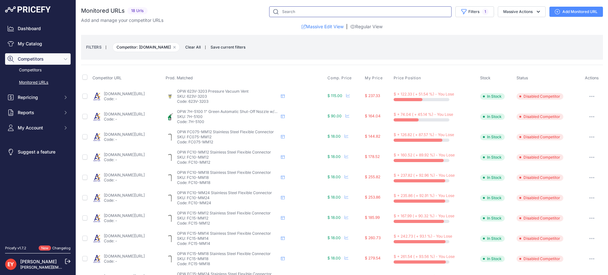
click at [302, 12] on input "text" at bounding box center [360, 11] width 182 height 11
paste input "nationalpetroleum"
type input "nationalpetroleum"
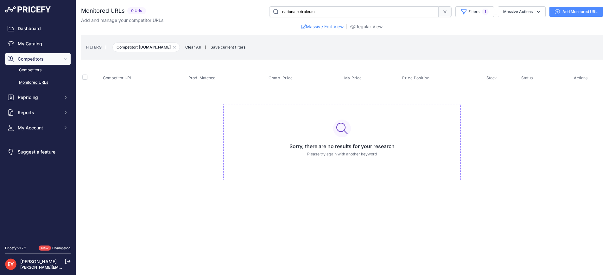
click at [23, 69] on link "Competitors" at bounding box center [38, 70] width 66 height 11
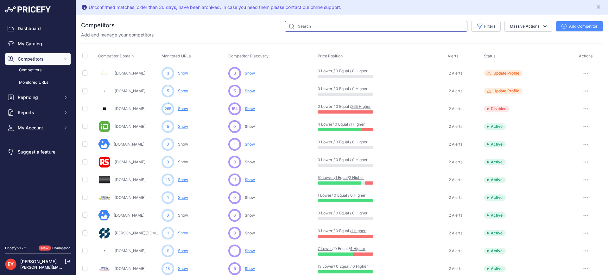
click at [315, 25] on input "text" at bounding box center [376, 26] width 182 height 11
paste input "nationalpetroleum"
type input "nationalpetroleum"
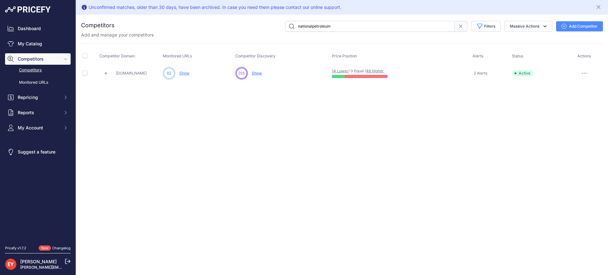
click at [186, 73] on link "Show" at bounding box center [184, 73] width 10 height 5
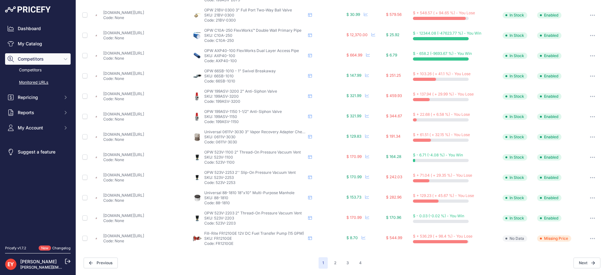
scroll to position [117, 0]
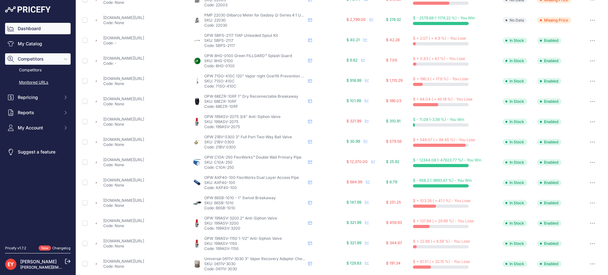
click at [40, 27] on link "Dashboard" at bounding box center [38, 28] width 66 height 11
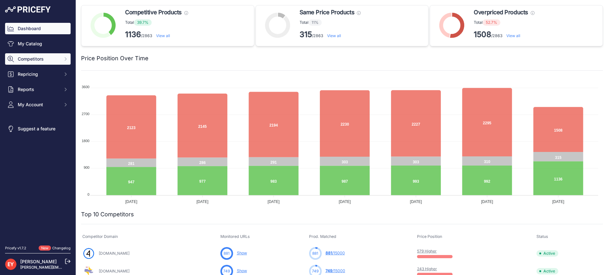
click at [33, 58] on span "Competitors" at bounding box center [38, 59] width 41 height 6
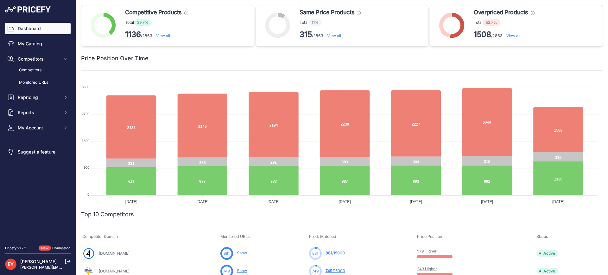
click at [39, 67] on link "Competitors" at bounding box center [38, 70] width 66 height 11
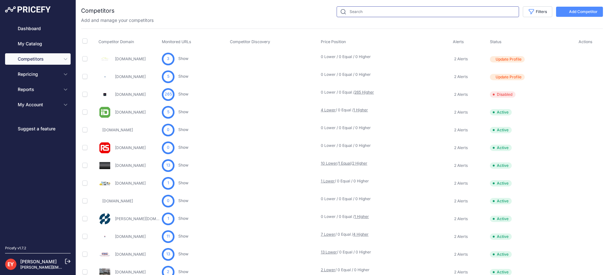
click at [368, 16] on input "text" at bounding box center [428, 11] width 182 height 11
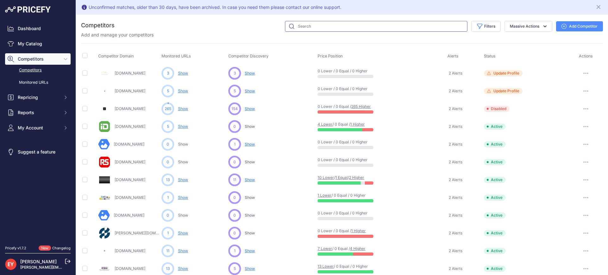
paste input "apsinternationalinc"
type input "apsinternationalinc"
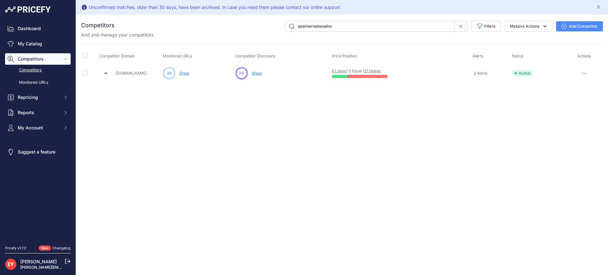
click at [188, 73] on link "Show" at bounding box center [184, 73] width 10 height 5
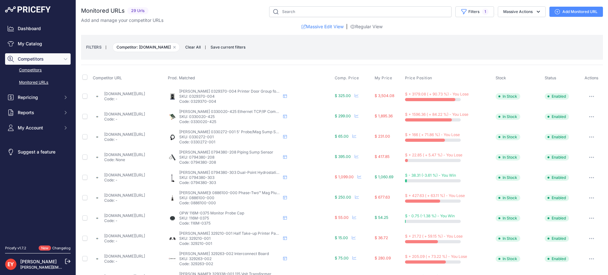
click at [39, 70] on link "Competitors" at bounding box center [38, 70] width 66 height 11
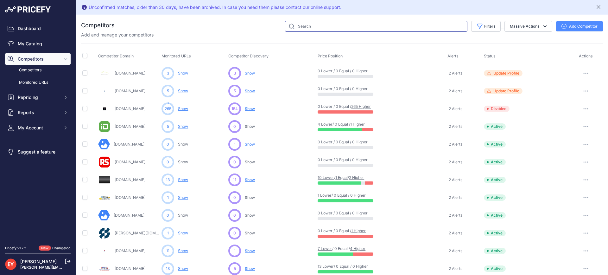
click at [303, 28] on input "text" at bounding box center [376, 26] width 182 height 11
paste input "johnwkennedyco"
type input "johnwkennedyco"
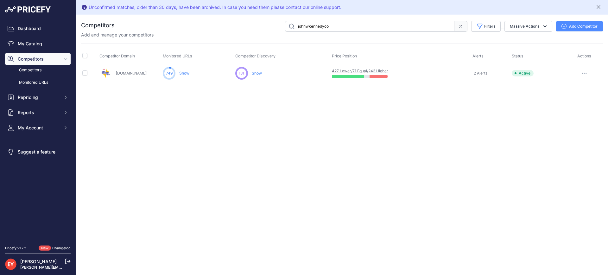
click at [186, 71] on link "Show" at bounding box center [184, 73] width 10 height 5
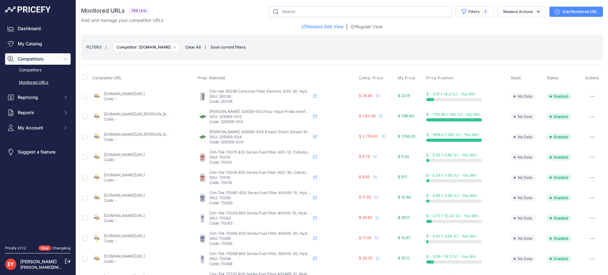
select select "12258"
click at [470, 13] on button "Filters 1" at bounding box center [474, 11] width 39 height 11
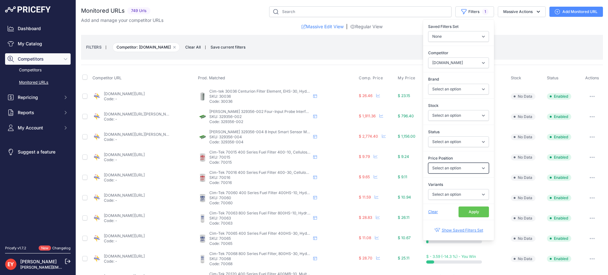
click at [460, 167] on select "Select an option I am lower Same price I am higher" at bounding box center [458, 167] width 61 height 11
select select "0"
click at [428, 162] on select "Select an option I am lower Same price I am higher" at bounding box center [458, 167] width 61 height 11
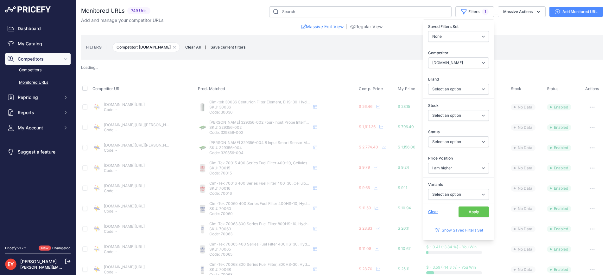
click at [471, 209] on button "Apply" at bounding box center [474, 211] width 30 height 11
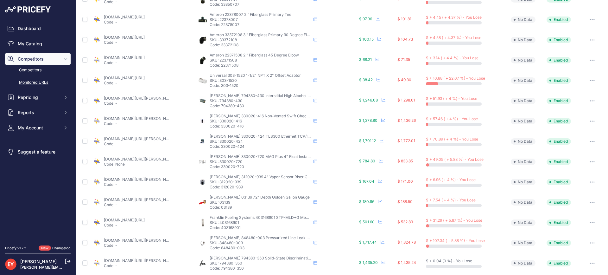
scroll to position [190, 0]
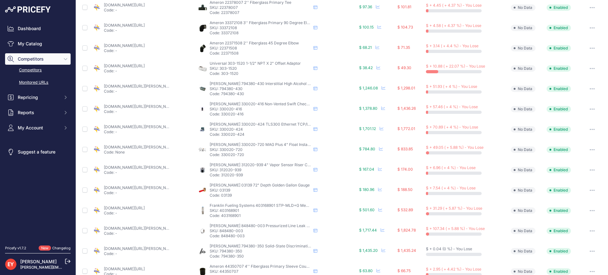
click at [30, 69] on link "Competitors" at bounding box center [38, 70] width 66 height 11
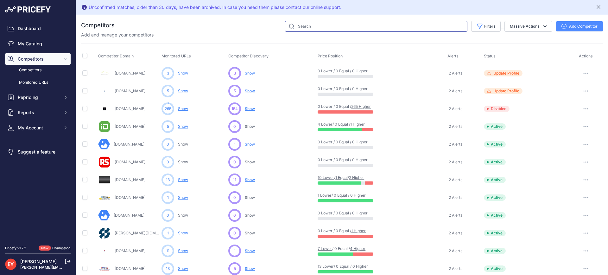
drag, startPoint x: 0, startPoint y: 0, endPoint x: 299, endPoint y: 24, distance: 299.9
click at [299, 24] on input "text" at bounding box center [376, 26] width 182 height 11
paste input "gasstation-fueldispenser"
type input "gasstation-fueldispenser"
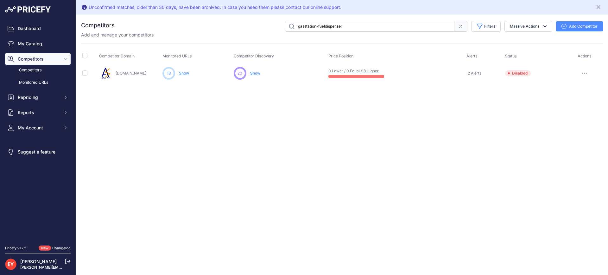
click at [185, 73] on link "Show" at bounding box center [184, 73] width 10 height 5
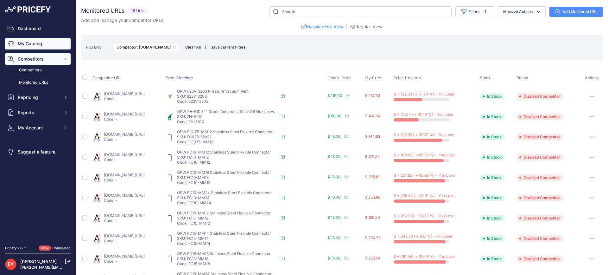
click at [34, 46] on link "My Catalog" at bounding box center [38, 43] width 66 height 11
